Goal: Information Seeking & Learning: Get advice/opinions

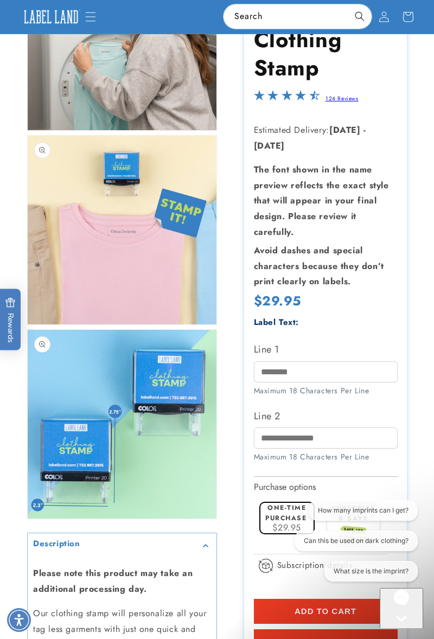
scroll to position [884, 0]
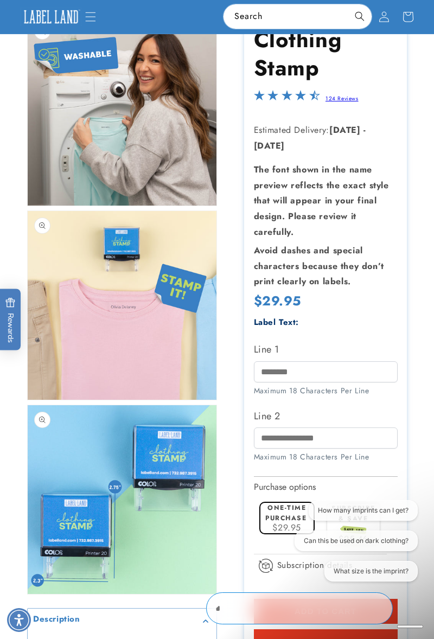
click at [348, 99] on link "124 Reviews" at bounding box center [342, 99] width 33 height 8
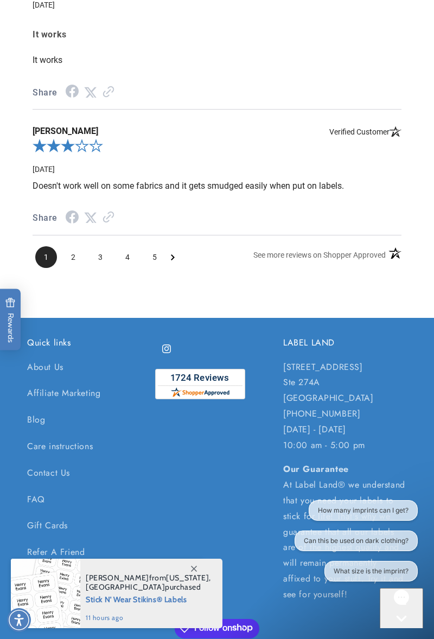
scroll to position [2732, 0]
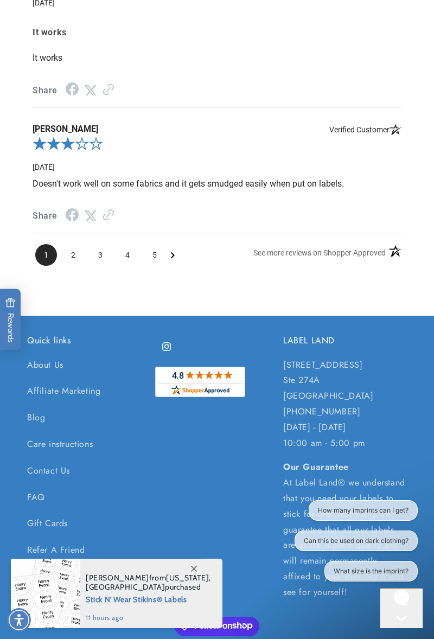
click at [80, 255] on span "2" at bounding box center [73, 255] width 22 height 22
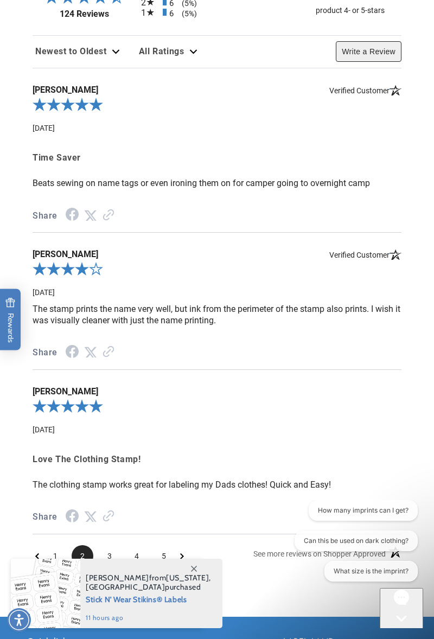
scroll to position [2444, 0]
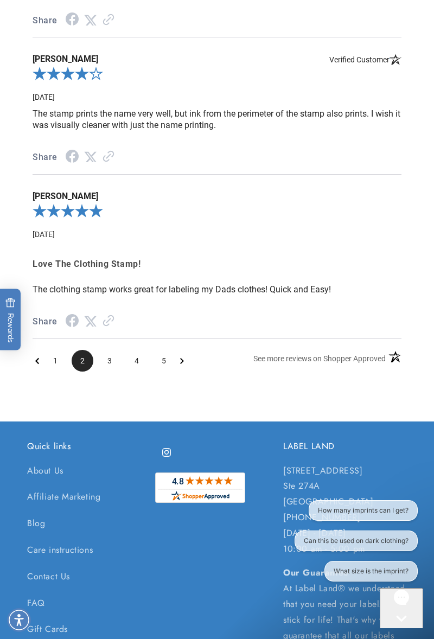
click at [113, 372] on span "3" at bounding box center [110, 361] width 22 height 22
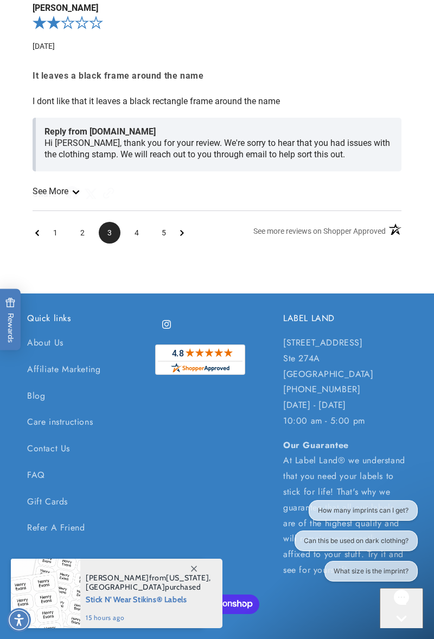
scroll to position [2977, 0]
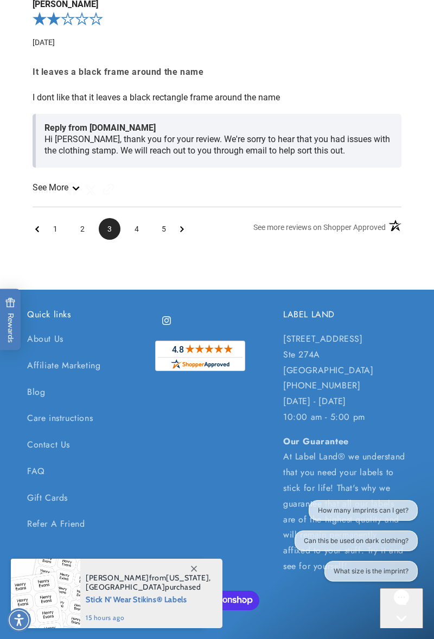
click at [145, 240] on span "4" at bounding box center [137, 229] width 22 height 22
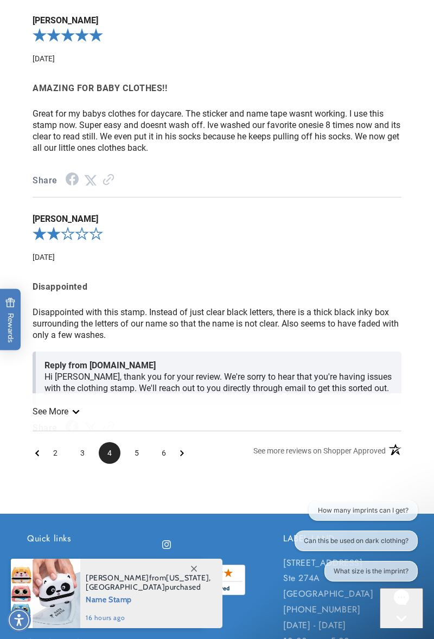
scroll to position [2745, 0]
click at [144, 464] on span "5" at bounding box center [137, 453] width 22 height 22
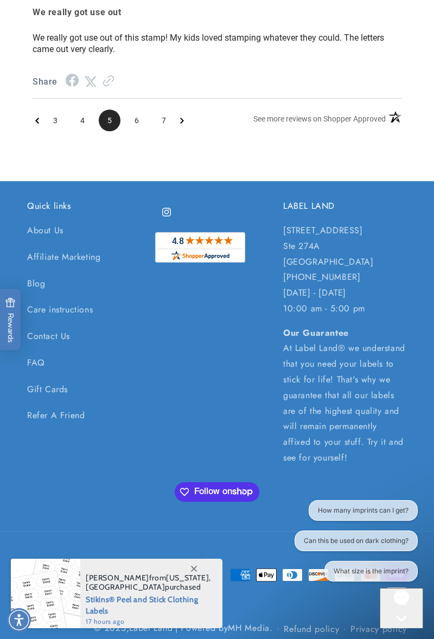
scroll to position [2944, 0]
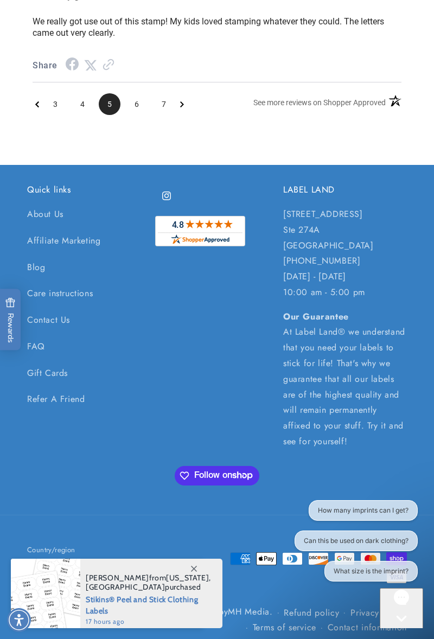
click at [138, 115] on span "6" at bounding box center [137, 104] width 22 height 22
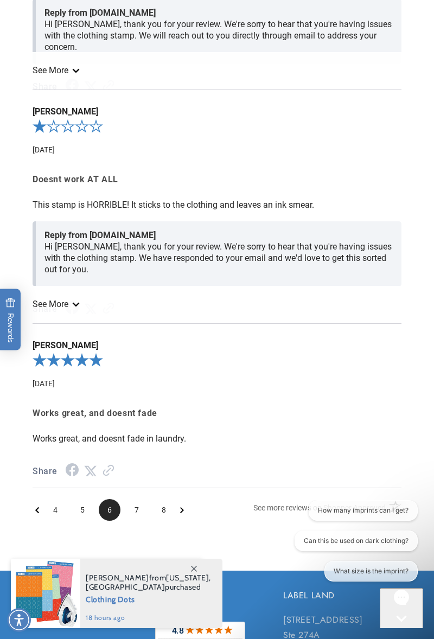
scroll to position [2654, 0]
